Goal: Task Accomplishment & Management: Complete application form

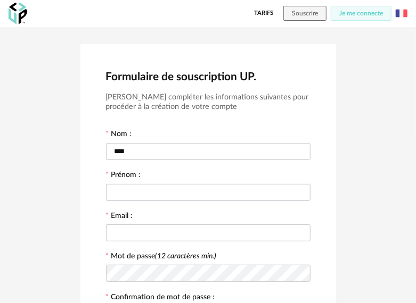
type input "****"
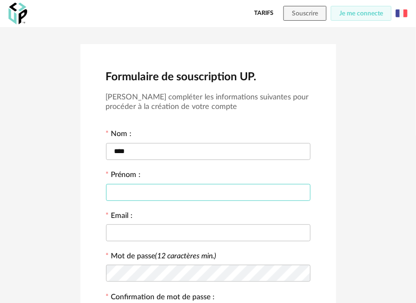
click at [171, 189] on input "text" at bounding box center [208, 192] width 204 height 17
type input "******"
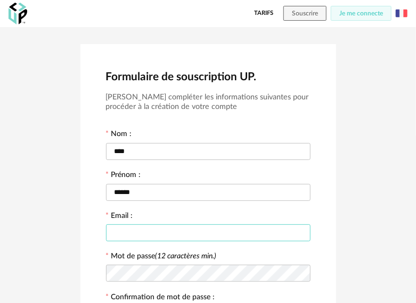
click at [167, 235] on input "text" at bounding box center [208, 233] width 204 height 17
type input "**********"
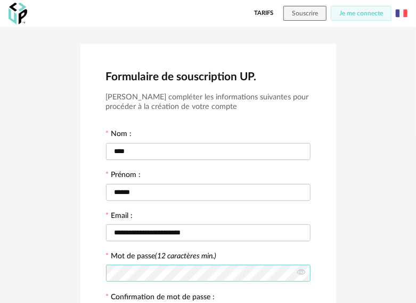
scroll to position [106, 0]
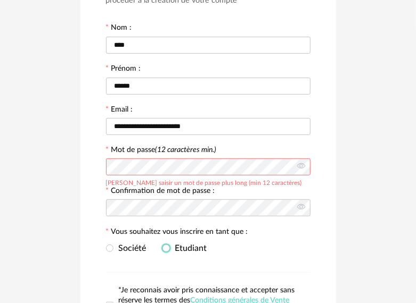
click at [170, 252] on span "Etudiant" at bounding box center [188, 248] width 37 height 9
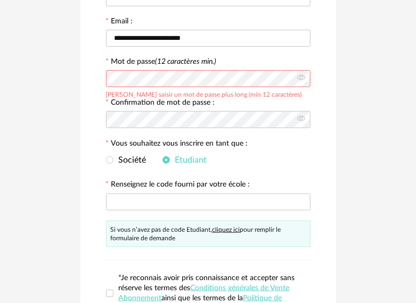
scroll to position [213, 0]
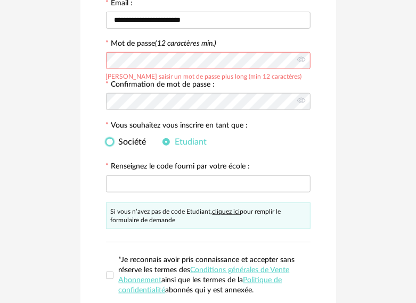
click at [112, 145] on span at bounding box center [109, 141] width 7 height 7
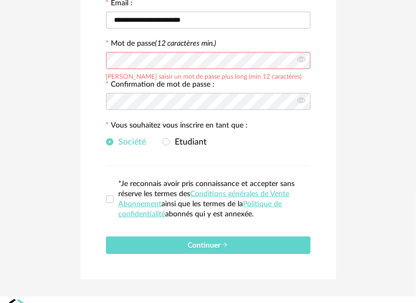
click at [113, 202] on span "*Je reconnais avoir pris connaissance et accepter sans réserve les termes des C…" at bounding box center [211, 199] width 197 height 40
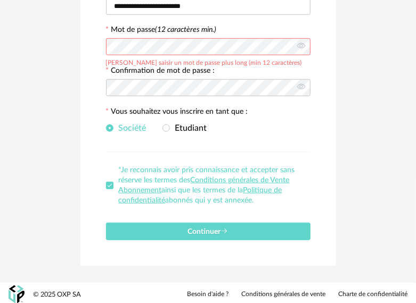
scroll to position [230, 0]
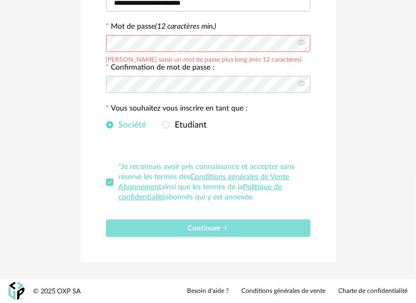
click at [241, 234] on button "Continuer" at bounding box center [208, 229] width 204 height 18
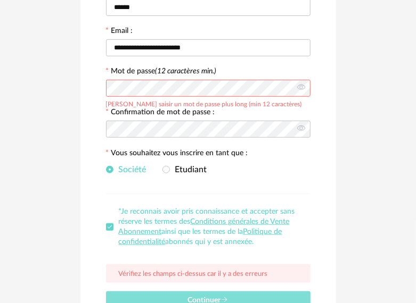
scroll to position [177, 0]
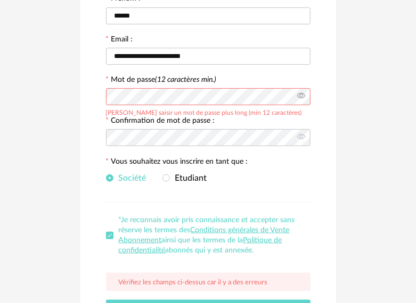
click at [302, 99] on icon at bounding box center [300, 96] width 13 height 21
click at [303, 139] on icon at bounding box center [300, 137] width 13 height 21
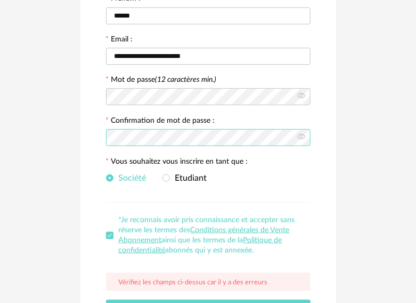
scroll to position [230, 0]
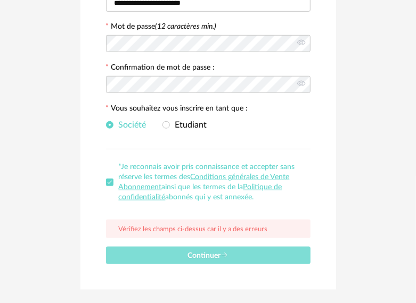
click at [254, 249] on button "Continuer" at bounding box center [208, 256] width 204 height 18
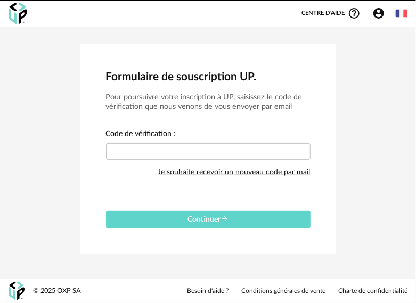
scroll to position [0, 0]
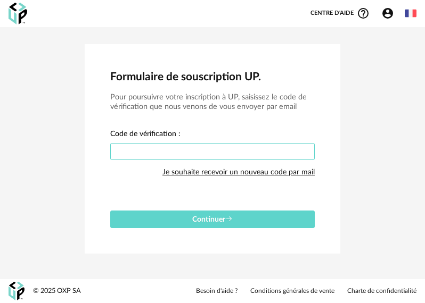
drag, startPoint x: 216, startPoint y: 145, endPoint x: 215, endPoint y: 150, distance: 5.4
click at [216, 146] on input "text" at bounding box center [212, 151] width 204 height 17
paste input "****"
type input "****"
click at [110, 211] on button "Continuer" at bounding box center [212, 220] width 204 height 18
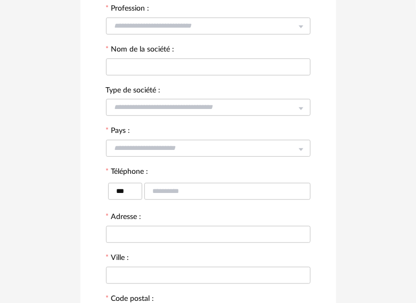
scroll to position [79, 0]
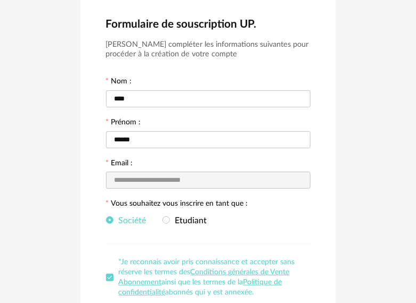
scroll to position [148, 0]
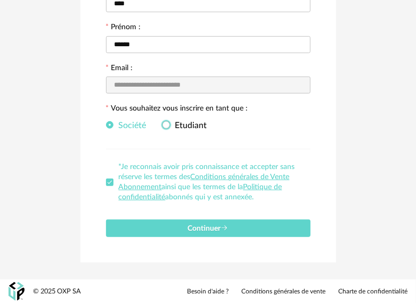
click at [172, 125] on span "Etudiant" at bounding box center [188, 125] width 37 height 9
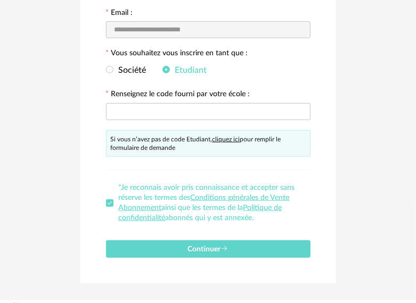
scroll to position [224, 0]
